Goal: Task Accomplishment & Management: Complete application form

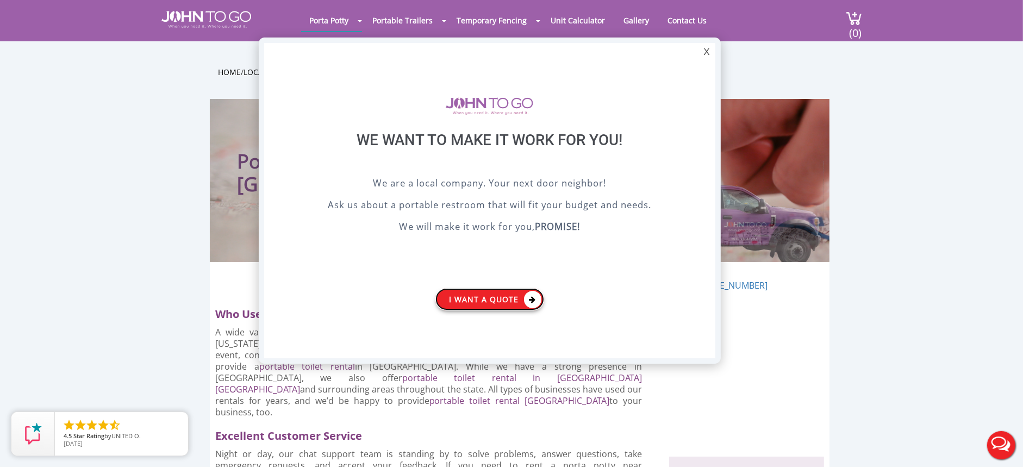
click at [457, 292] on link "I want a Quote" at bounding box center [489, 299] width 109 height 22
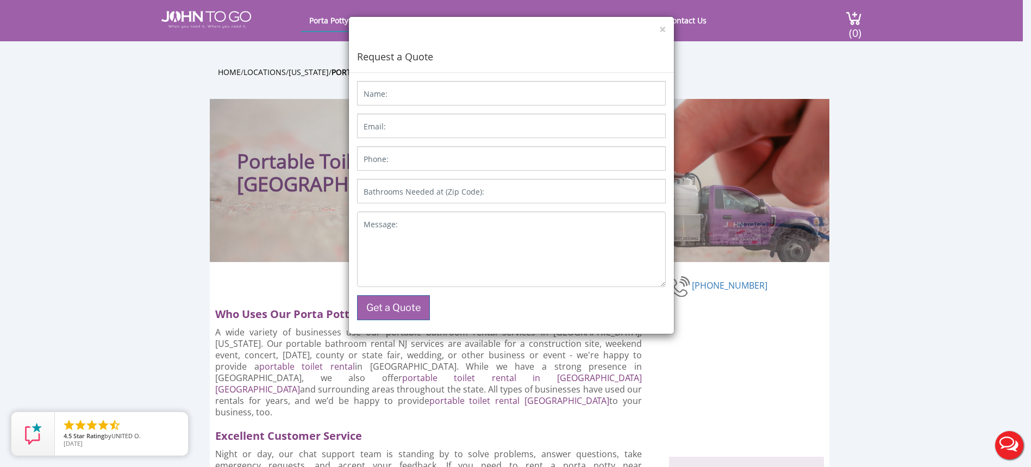
click at [379, 95] on label "Name:" at bounding box center [376, 94] width 24 height 11
click at [379, 95] on input "Name:" at bounding box center [511, 93] width 309 height 24
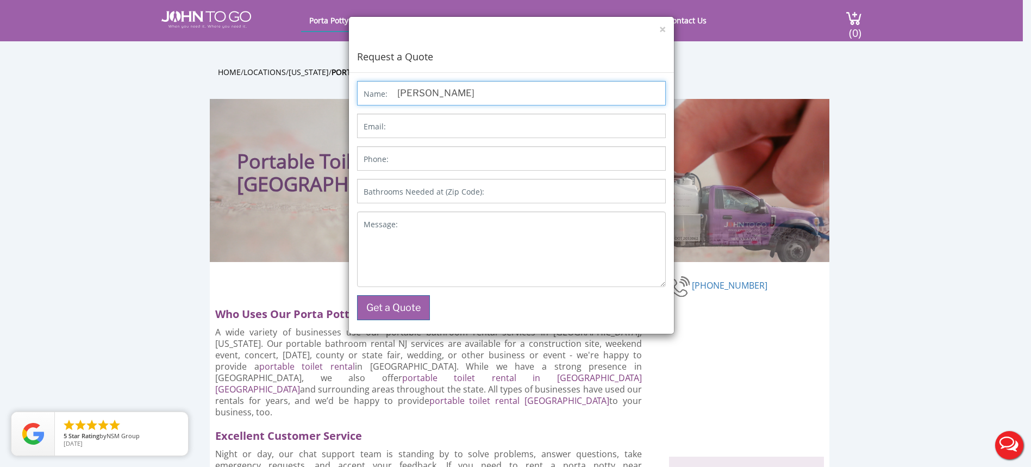
type input "[PERSON_NAME]"
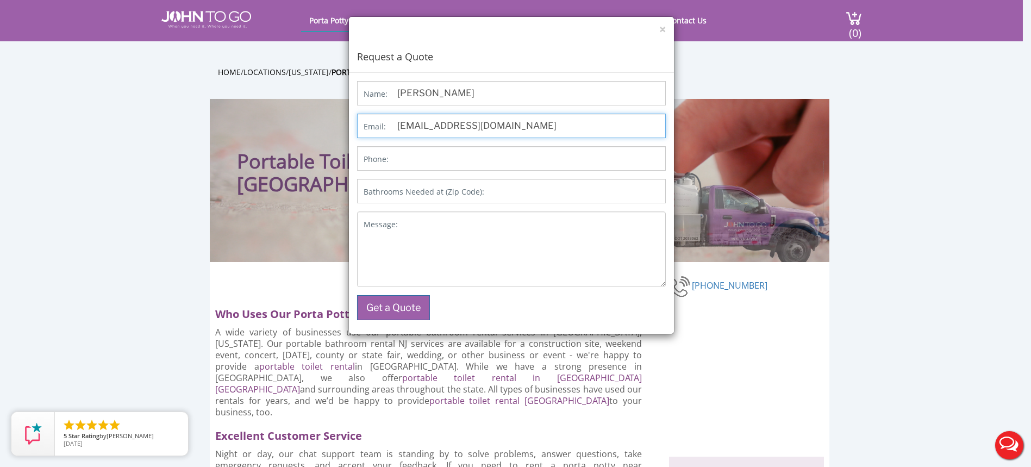
type input "[EMAIL_ADDRESS][DOMAIN_NAME]"
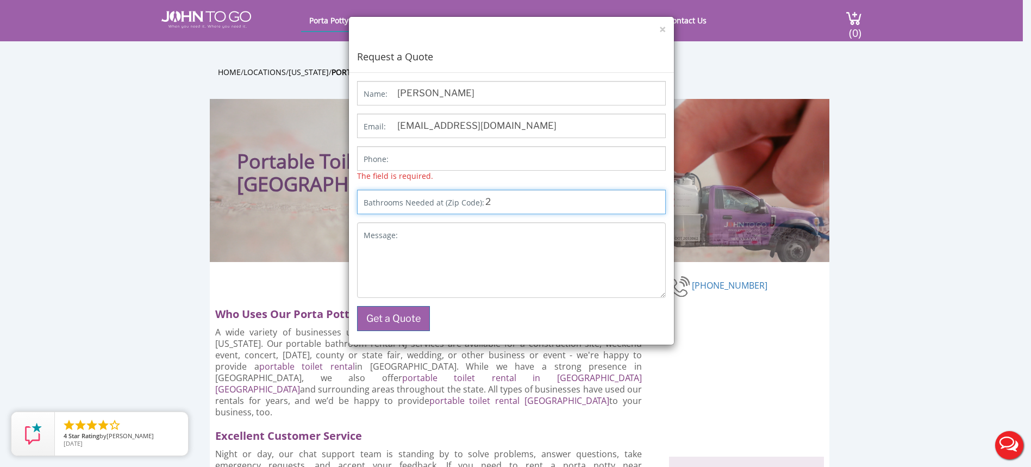
paste input "07960"
type input "2 07960"
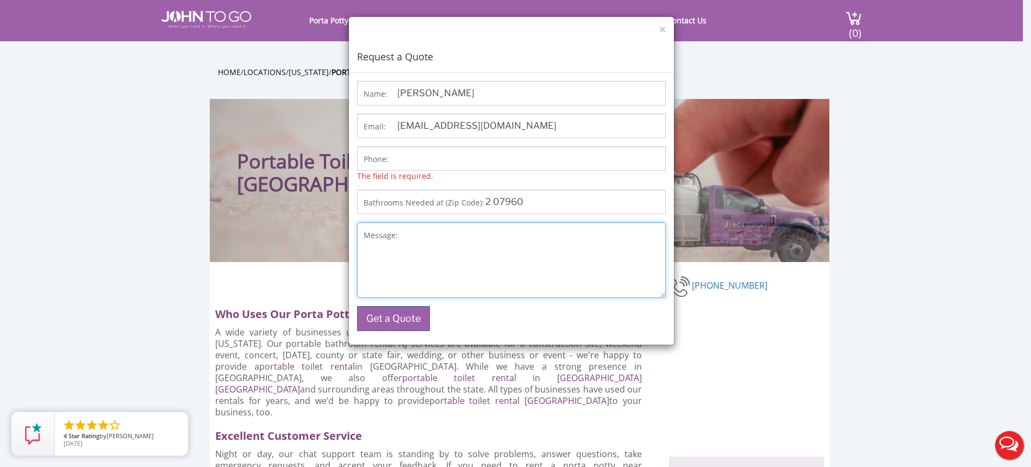
click at [405, 251] on textarea "Message:" at bounding box center [511, 260] width 309 height 76
type textarea "Please provide quote for Oct"
